Goal: Task Accomplishment & Management: Manage account settings

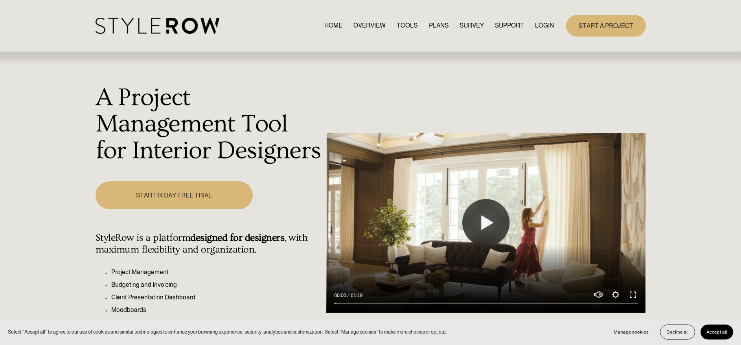
click at [549, 24] on link "LOGIN" at bounding box center [544, 25] width 19 height 11
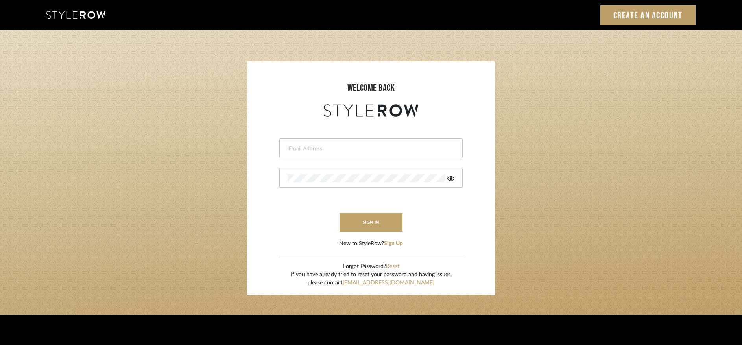
type input "[PERSON_NAME][EMAIL_ADDRESS][DOMAIN_NAME]"
click at [381, 224] on button "sign in" at bounding box center [370, 222] width 63 height 18
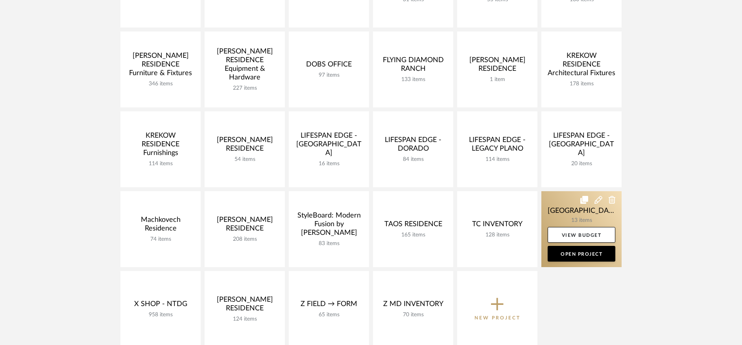
scroll to position [197, 0]
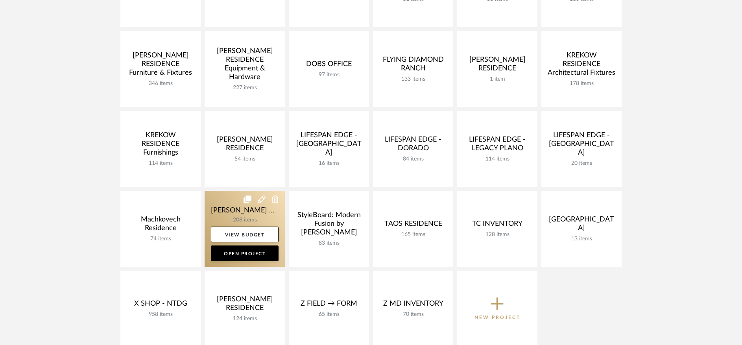
click at [249, 213] on link at bounding box center [244, 229] width 80 height 76
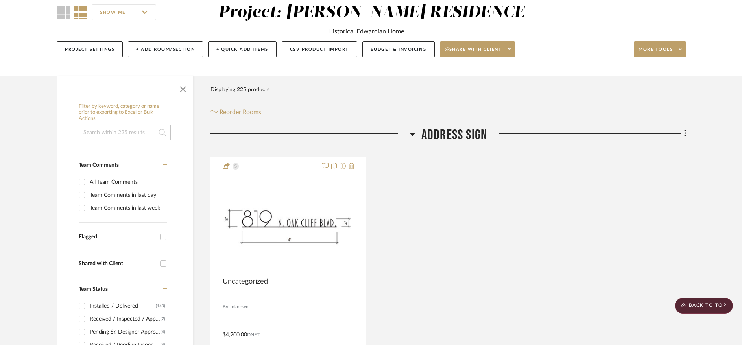
scroll to position [71, 0]
click at [135, 135] on input at bounding box center [125, 133] width 92 height 16
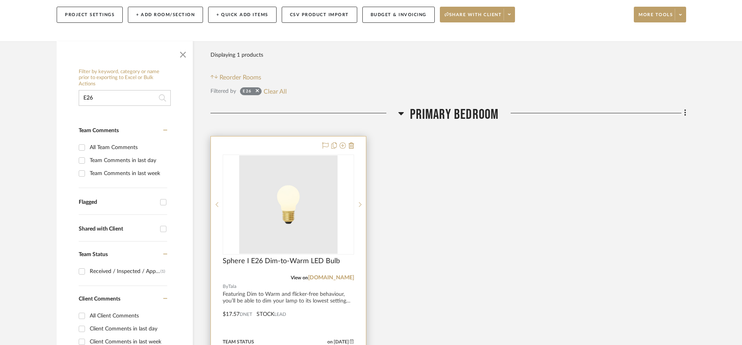
scroll to position [146, 0]
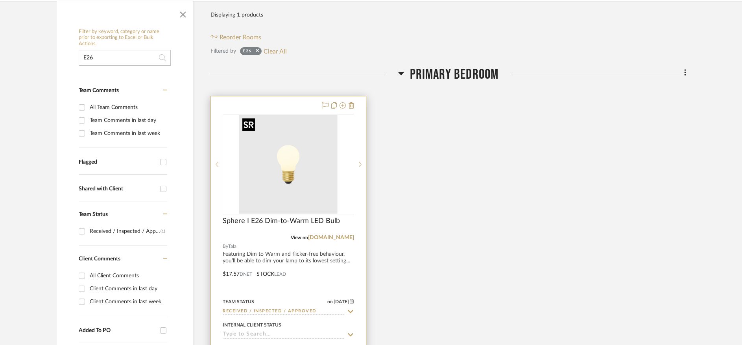
type input "E26"
click at [291, 152] on div at bounding box center [288, 164] width 131 height 100
click at [285, 175] on img "0" at bounding box center [288, 164] width 98 height 98
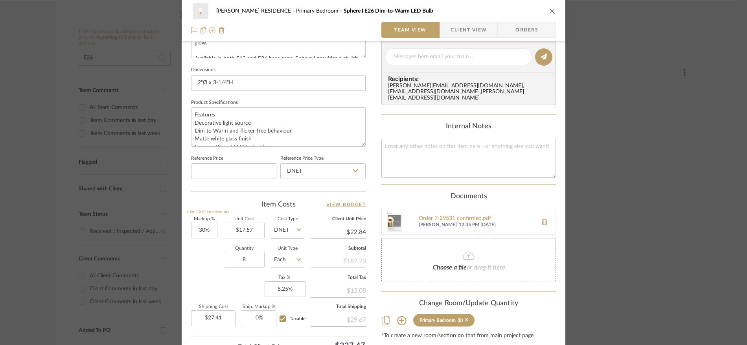
scroll to position [320, 0]
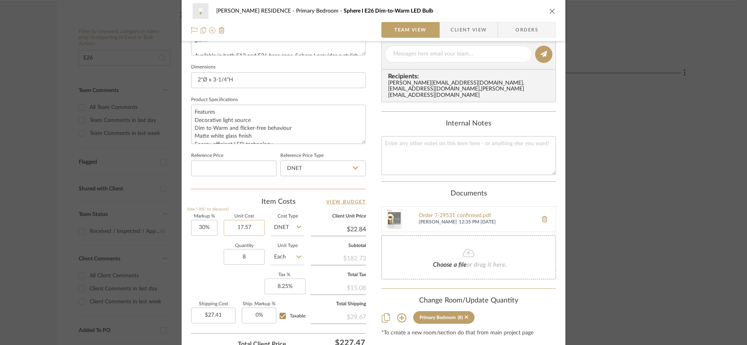
click at [249, 225] on input "17.57" at bounding box center [244, 228] width 41 height 16
click at [248, 225] on input "17.57" at bounding box center [244, 228] width 41 height 16
drag, startPoint x: 243, startPoint y: 224, endPoint x: 249, endPoint y: 225, distance: 5.1
click at [249, 225] on input "17.57" at bounding box center [244, 228] width 41 height 16
type input "$17.58"
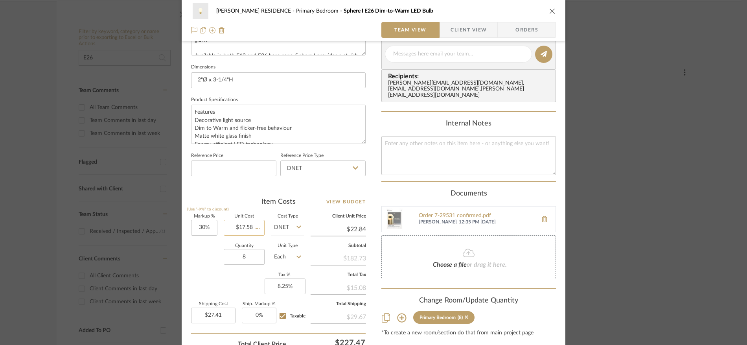
type input "$22.85"
type input "$27.42"
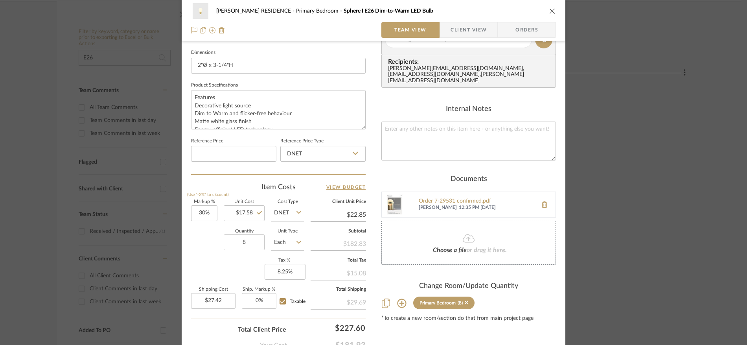
scroll to position [335, 0]
click at [550, 13] on icon "close" at bounding box center [552, 11] width 6 height 6
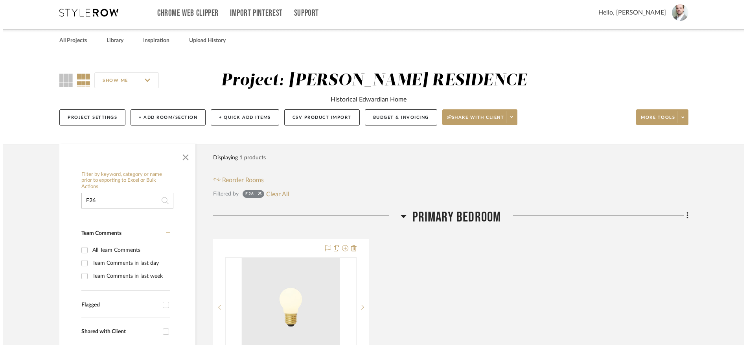
scroll to position [0, 0]
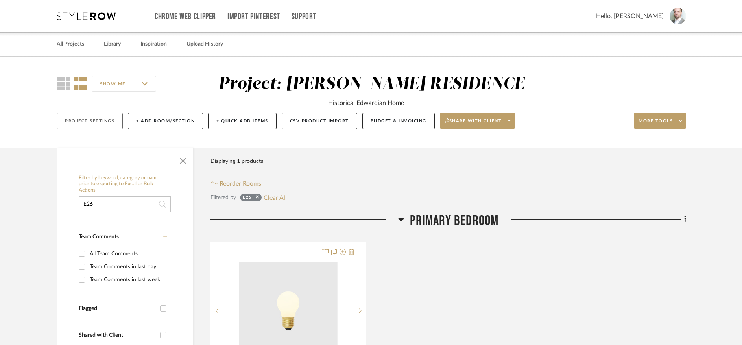
click at [104, 124] on button "Project Settings" at bounding box center [90, 121] width 66 height 16
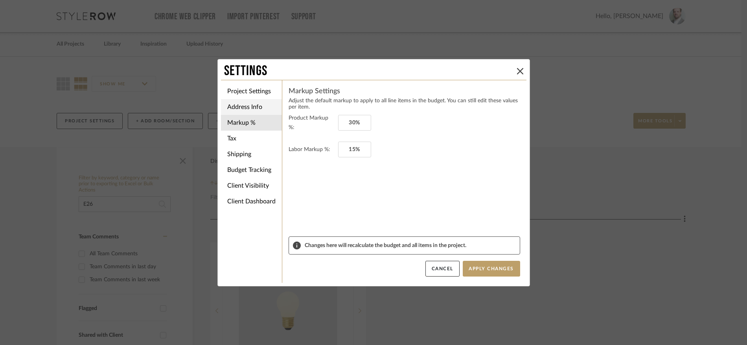
click at [251, 103] on li "Address Info" at bounding box center [251, 107] width 61 height 16
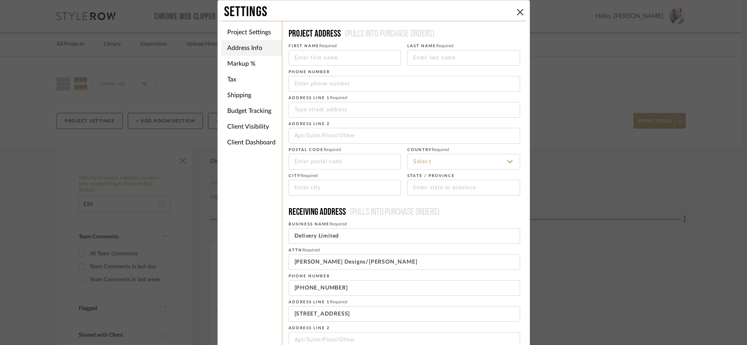
type input "[GEOGRAPHIC_DATA]"
click at [313, 56] on input at bounding box center [345, 58] width 113 height 16
type input "S"
type input "[PERSON_NAME] & [PERSON_NAME]"
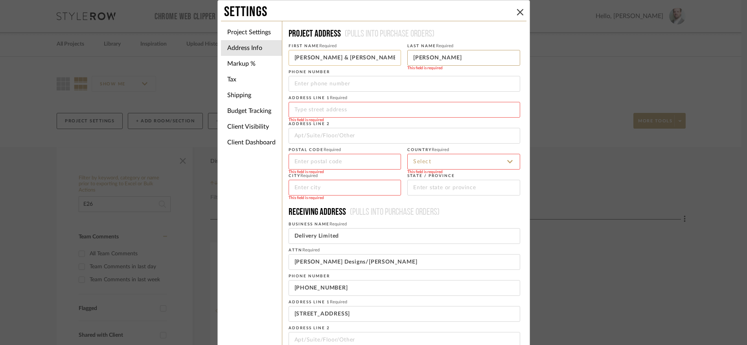
type input "[PERSON_NAME]"
type input "8"
type input "819 [GEOGRAPHIC_DATA]"
type input "[GEOGRAPHIC_DATA]"
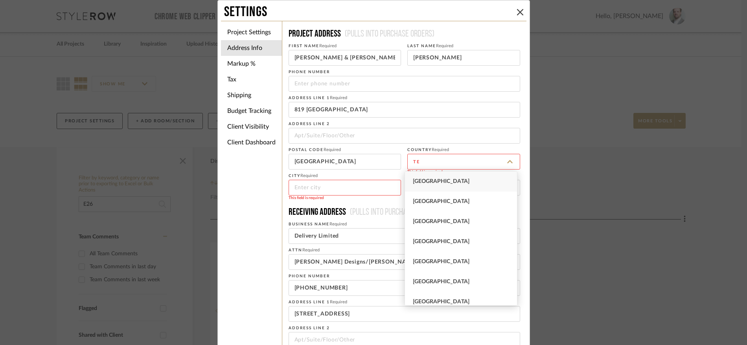
click at [433, 180] on span "[GEOGRAPHIC_DATA]" at bounding box center [441, 182] width 57 height 6
type input "[GEOGRAPHIC_DATA]"
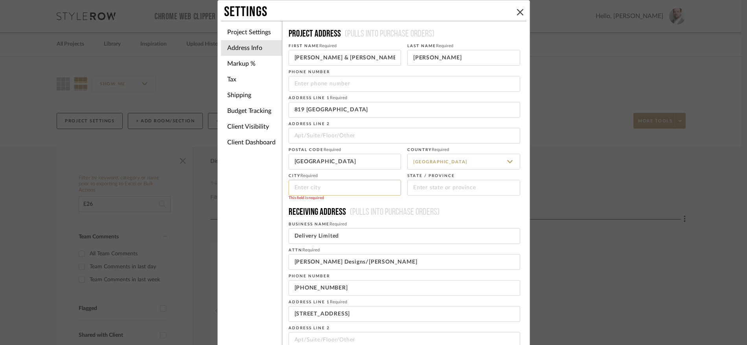
click at [353, 189] on input at bounding box center [345, 188] width 113 height 16
type input "T"
click at [357, 161] on input "[GEOGRAPHIC_DATA]" at bounding box center [345, 162] width 113 height 16
click at [357, 162] on input "[GEOGRAPHIC_DATA]" at bounding box center [345, 162] width 113 height 16
type input "75208"
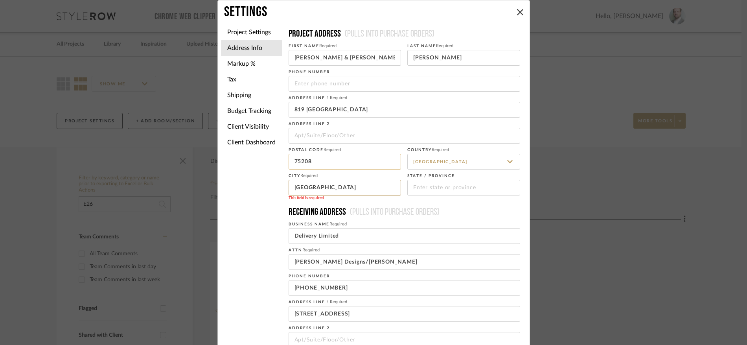
type input "[GEOGRAPHIC_DATA]"
type input "[US_STATE]"
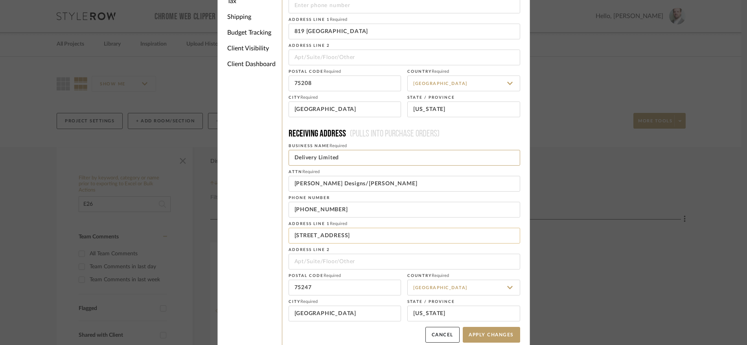
scroll to position [86, 0]
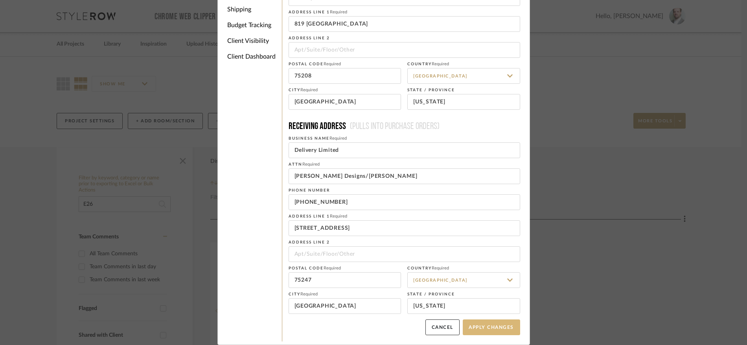
click at [487, 330] on button "Apply Changes" at bounding box center [491, 327] width 57 height 16
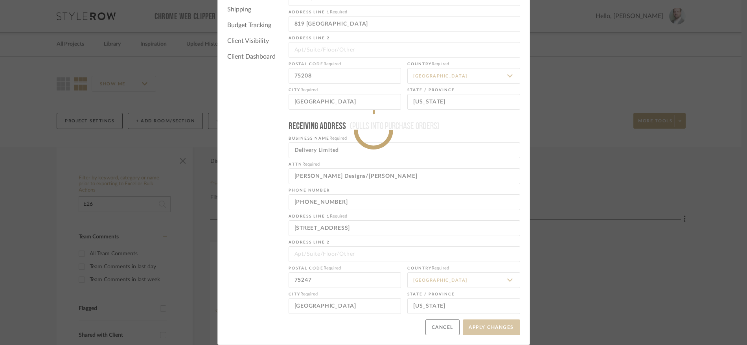
type input "12142611000"
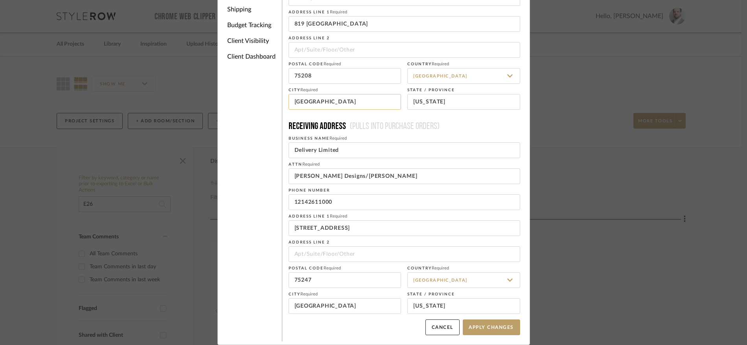
scroll to position [26, 0]
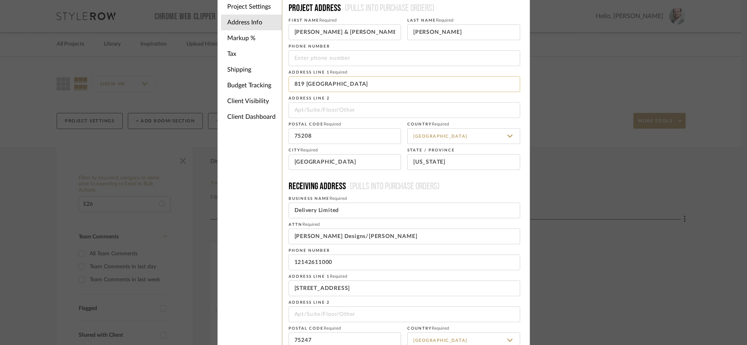
click at [363, 81] on input "819 [GEOGRAPHIC_DATA]" at bounding box center [405, 84] width 232 height 16
click at [355, 84] on input "819 [GEOGRAPHIC_DATA]" at bounding box center [405, 84] width 232 height 16
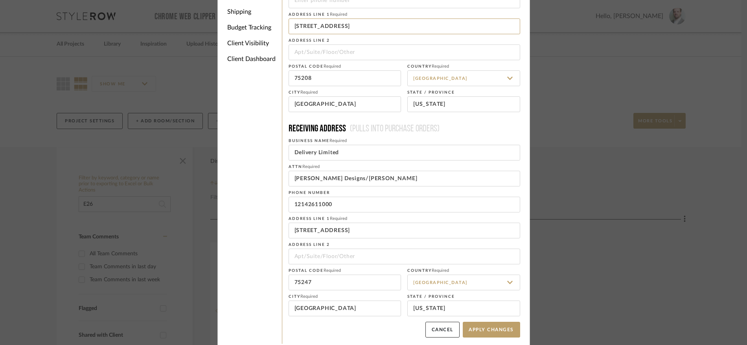
scroll to position [86, 0]
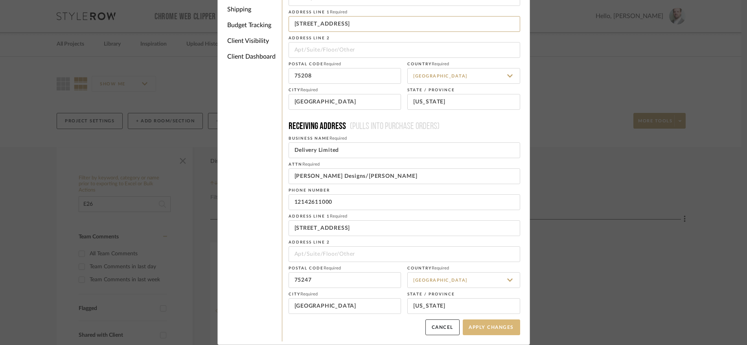
type input "[STREET_ADDRESS]"
click at [487, 323] on button "Apply Changes" at bounding box center [491, 327] width 57 height 16
type input "[PHONE_NUMBER]"
